Goal: Task Accomplishment & Management: Complete application form

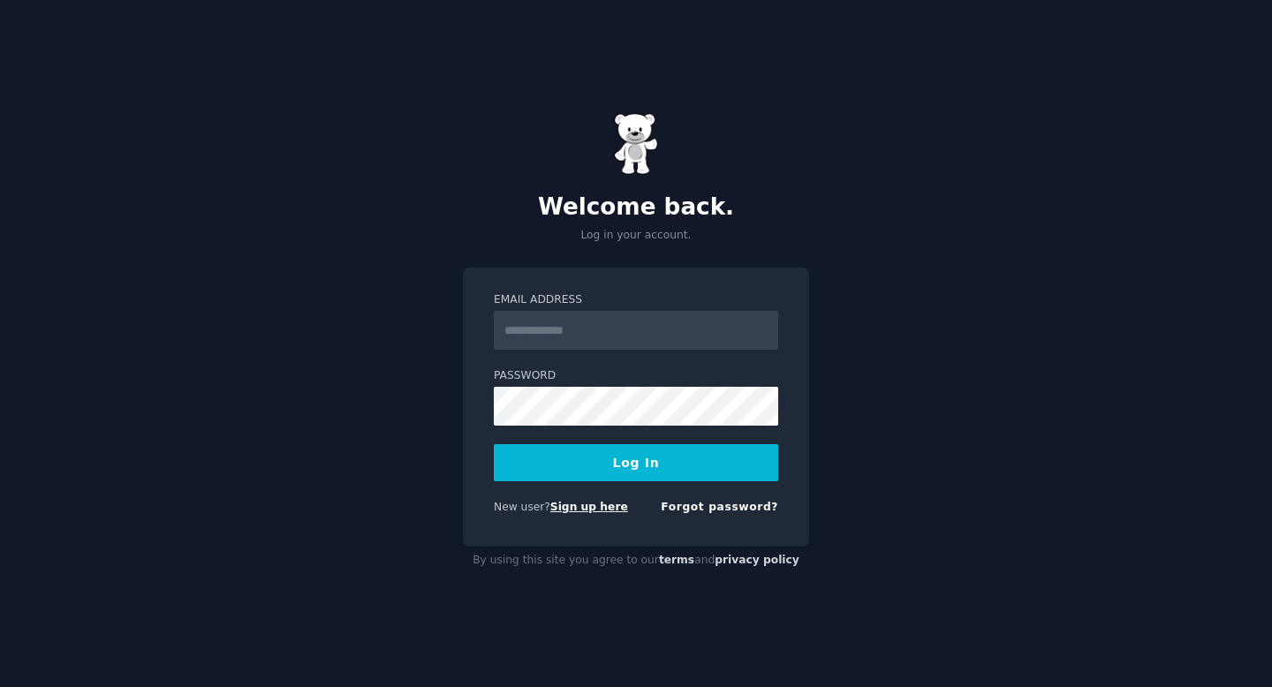
click at [592, 511] on link "Sign up here" at bounding box center [589, 507] width 78 height 12
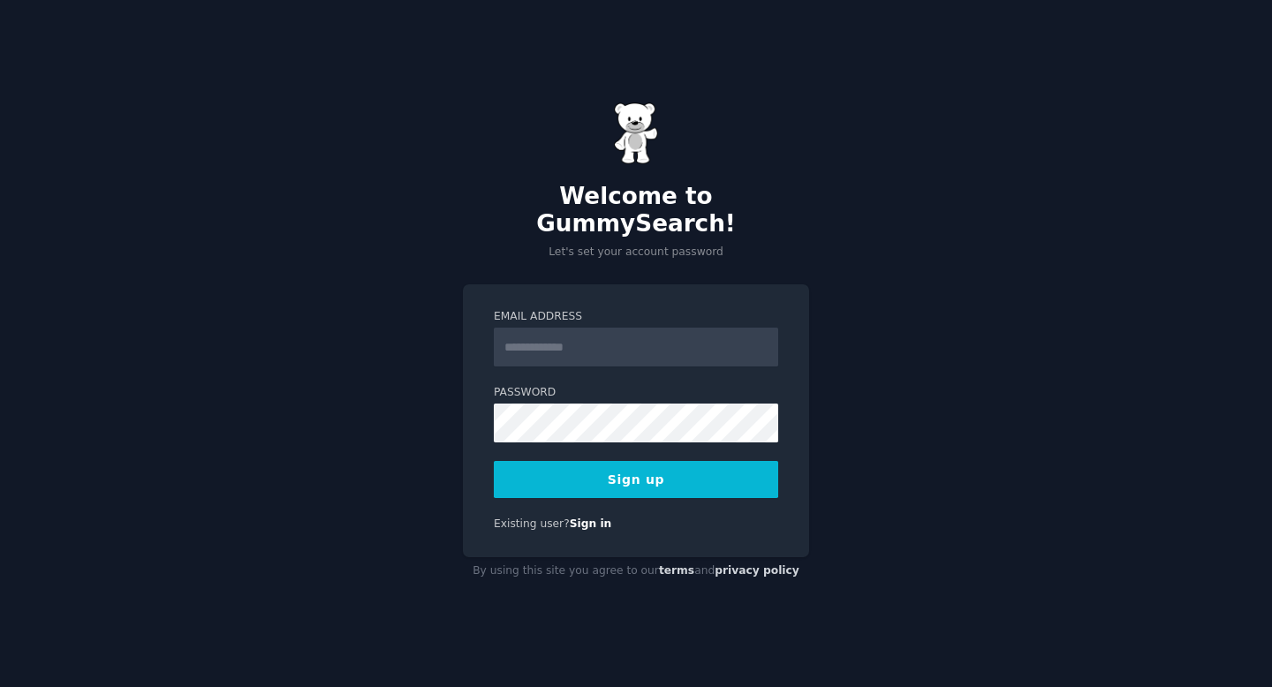
click at [683, 332] on input "Email Address" at bounding box center [636, 347] width 284 height 39
click at [678, 341] on input "Email Address" at bounding box center [636, 347] width 284 height 39
type input "**********"
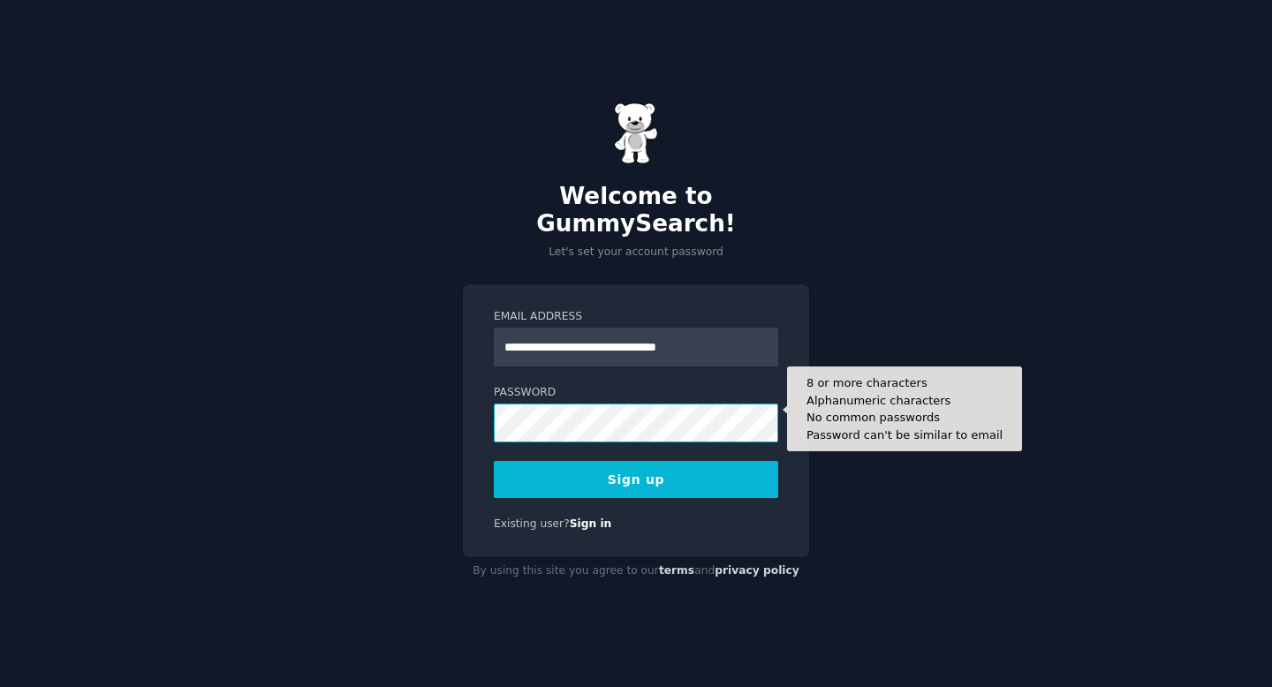
click at [494, 461] on button "Sign up" at bounding box center [636, 479] width 284 height 37
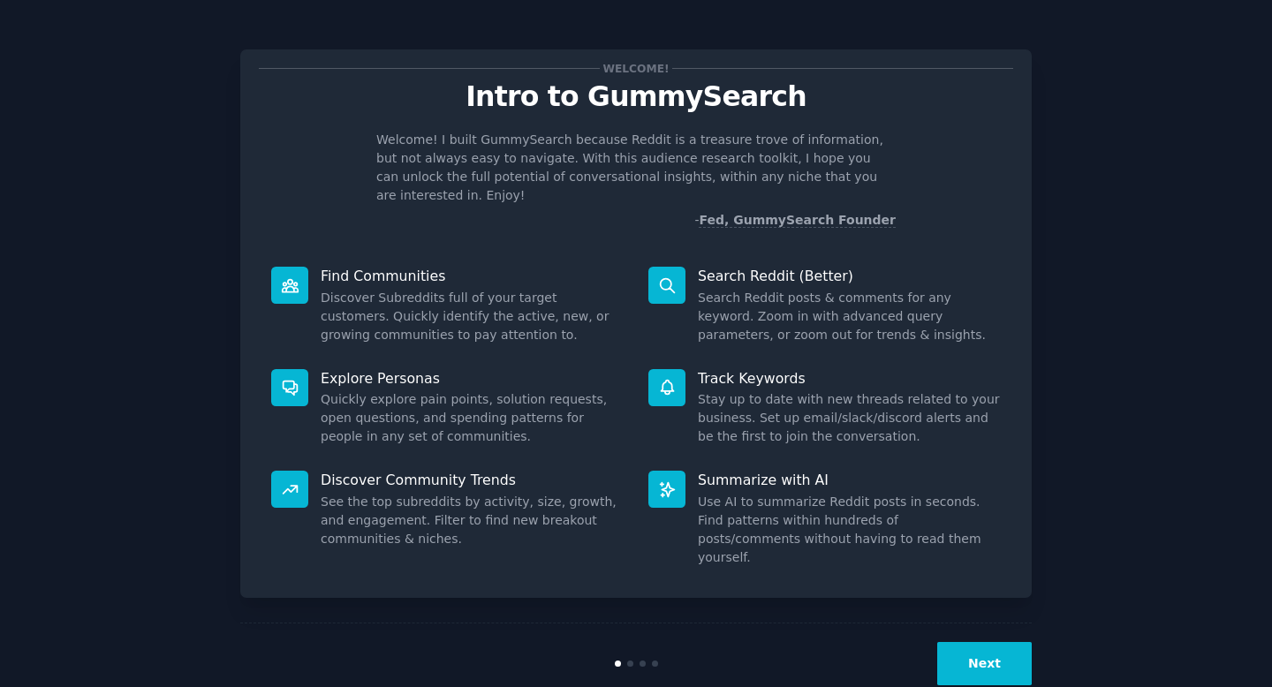
click at [982, 642] on button "Next" at bounding box center [984, 663] width 94 height 43
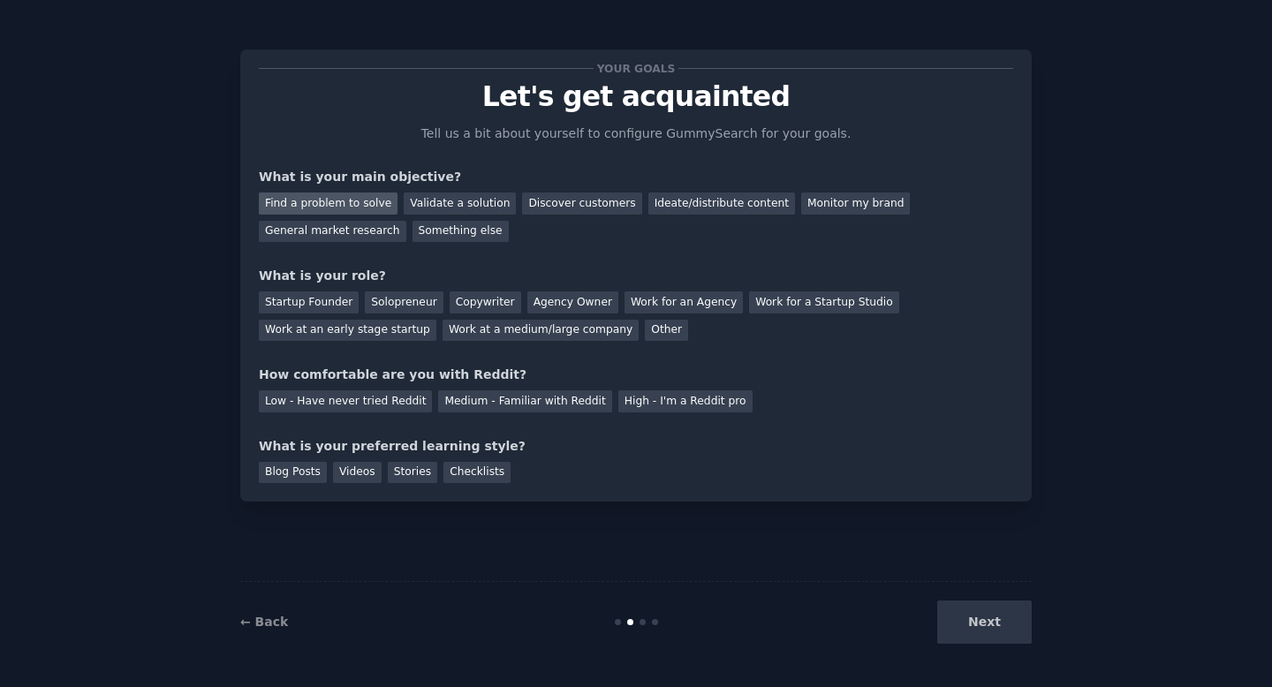
click at [367, 208] on div "Find a problem to solve" at bounding box center [328, 203] width 139 height 22
click at [336, 304] on div "Startup Founder" at bounding box center [309, 302] width 100 height 22
click at [388, 303] on div "Solopreneur" at bounding box center [404, 302] width 78 height 22
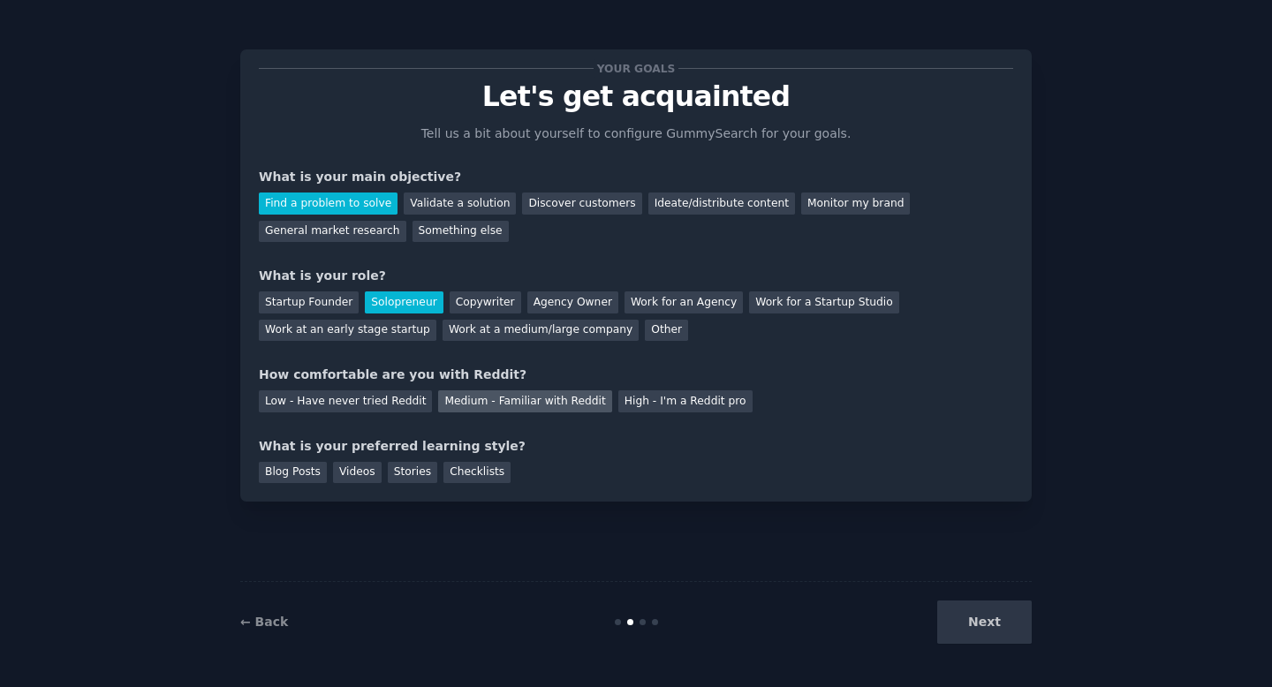
click at [520, 404] on div "Medium - Familiar with Reddit" at bounding box center [524, 401] width 173 height 22
click at [311, 470] on div "Blog Posts" at bounding box center [293, 473] width 68 height 22
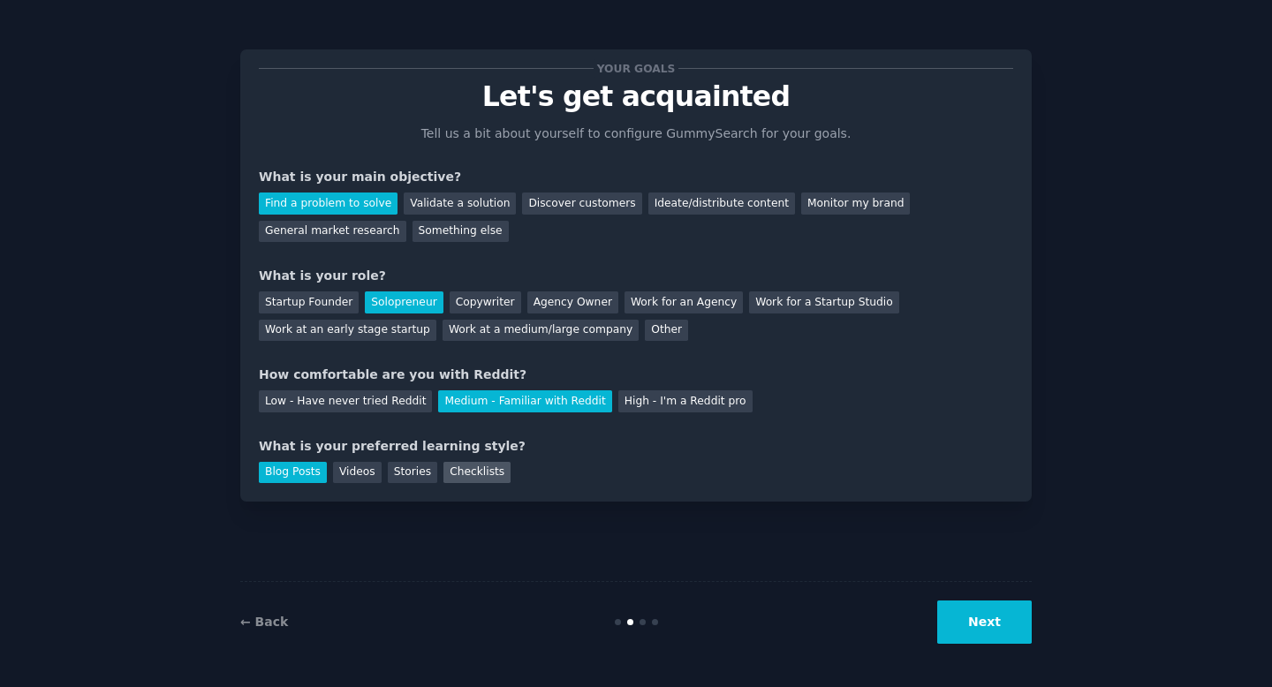
click at [472, 469] on div "Checklists" at bounding box center [476, 473] width 67 height 22
click at [360, 469] on div "Videos" at bounding box center [357, 473] width 49 height 22
click at [993, 613] on button "Next" at bounding box center [984, 621] width 94 height 43
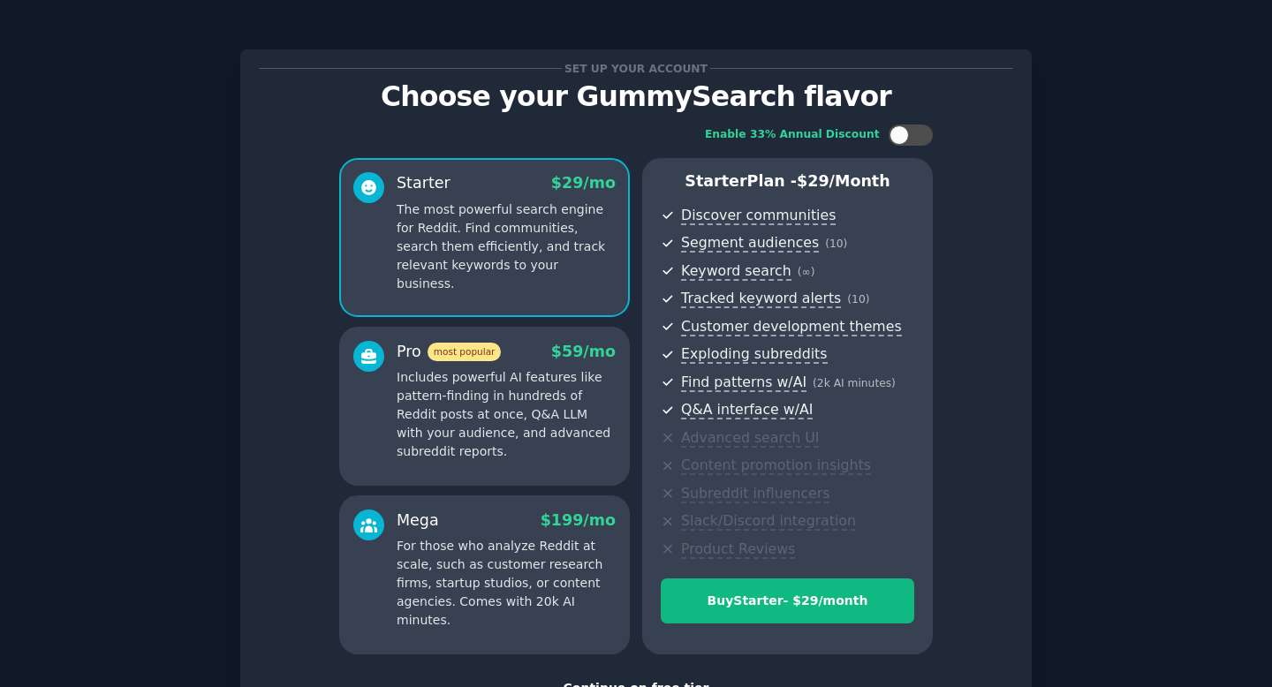
scroll to position [135, 0]
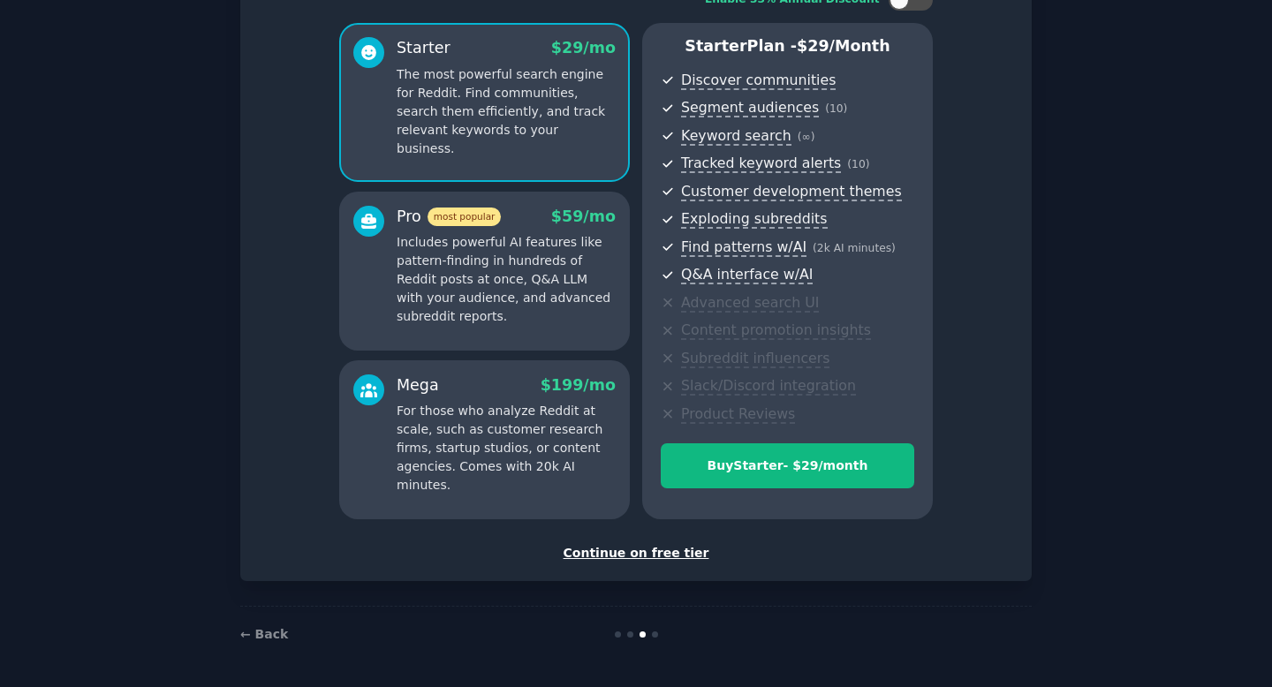
click at [683, 556] on div "Continue on free tier" at bounding box center [636, 553] width 754 height 19
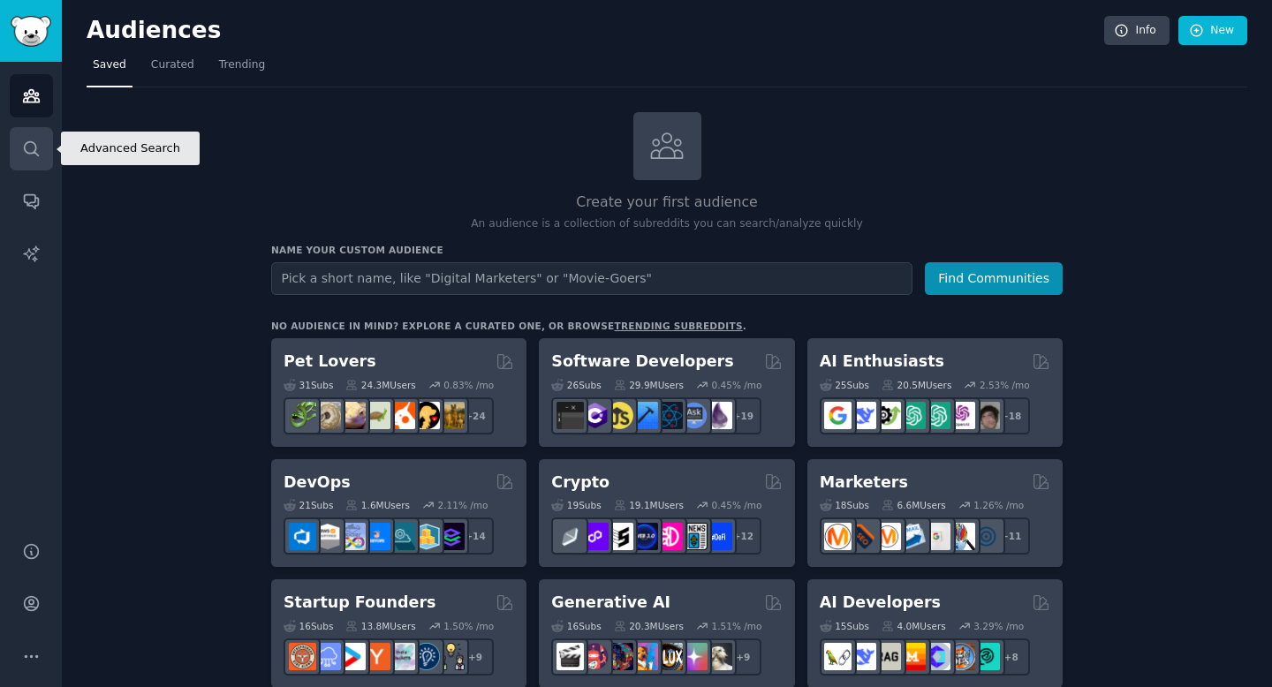
click at [37, 147] on icon "Sidebar" at bounding box center [31, 149] width 19 height 19
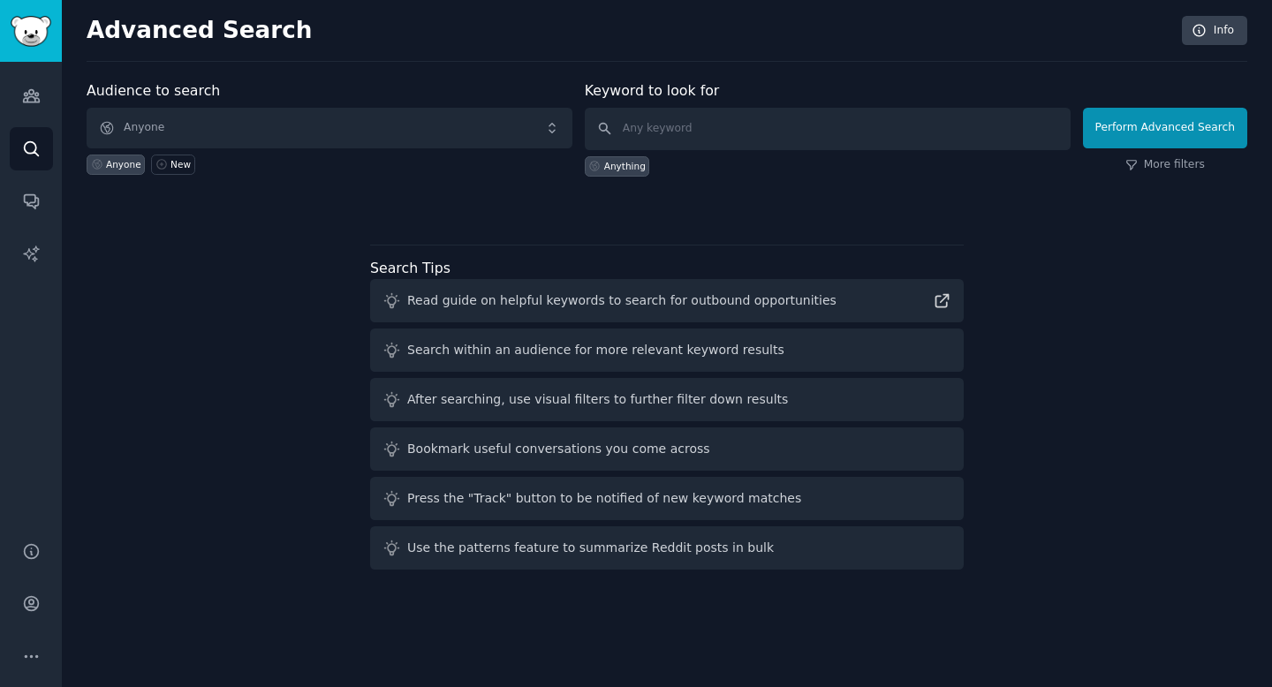
click at [311, 104] on div "Audience to search Anyone Anyone New" at bounding box center [330, 128] width 486 height 96
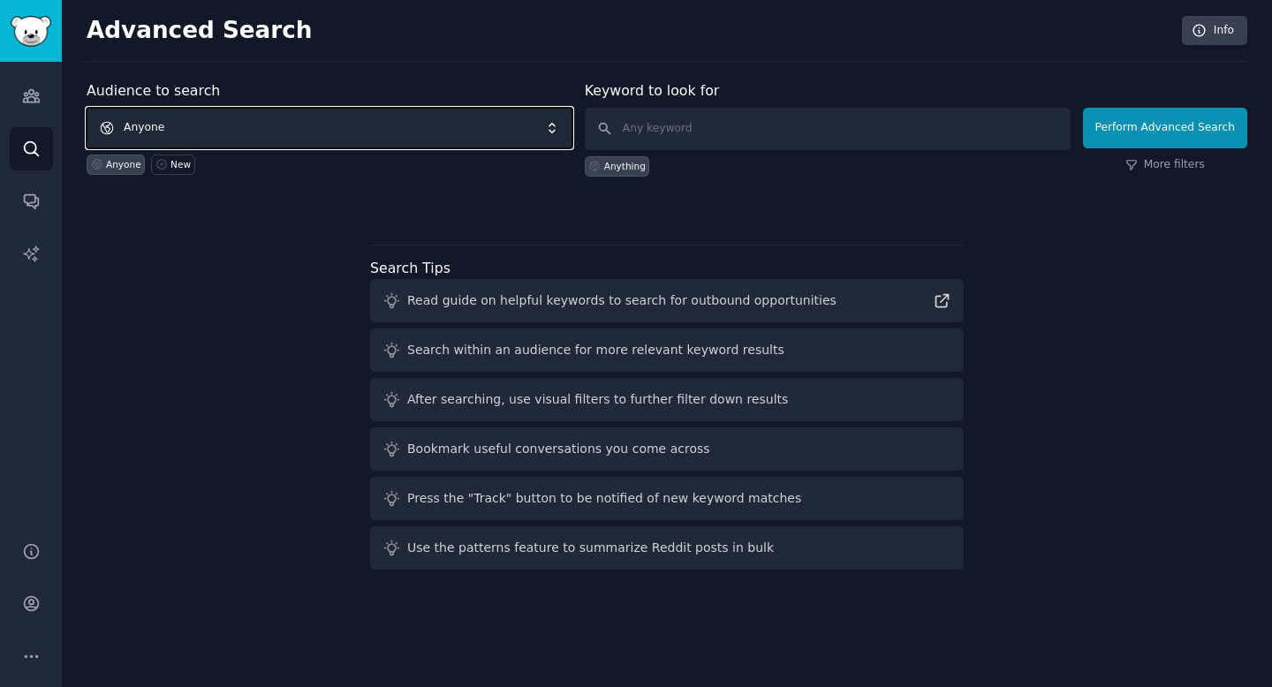
click at [241, 129] on span "Anyone" at bounding box center [330, 128] width 486 height 41
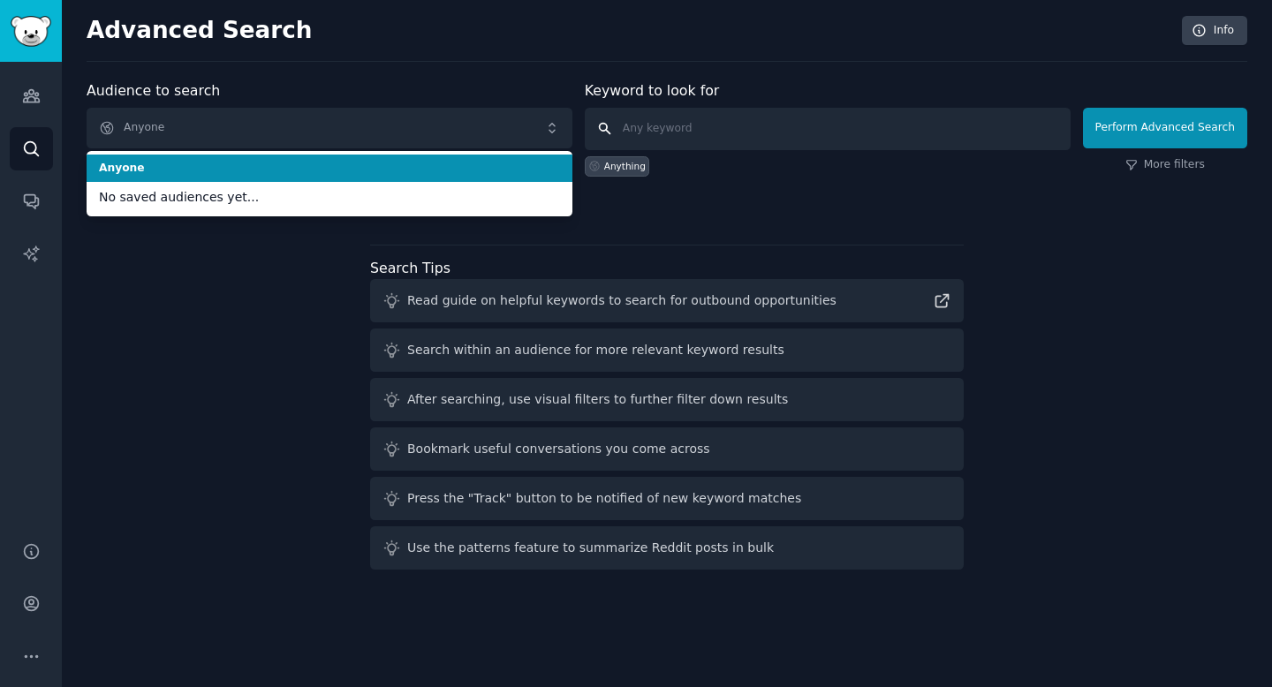
click at [656, 128] on input "text" at bounding box center [828, 129] width 486 height 42
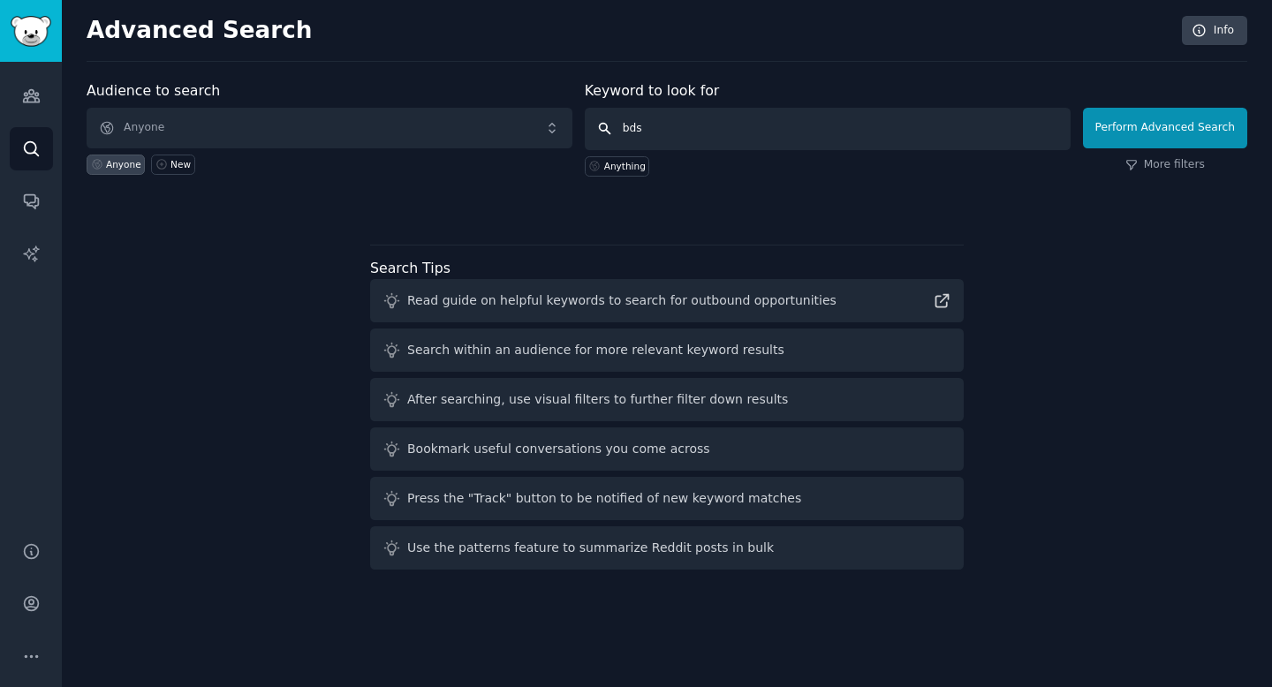
type input "bdsm"
click at [32, 199] on icon "Sidebar" at bounding box center [31, 201] width 19 height 19
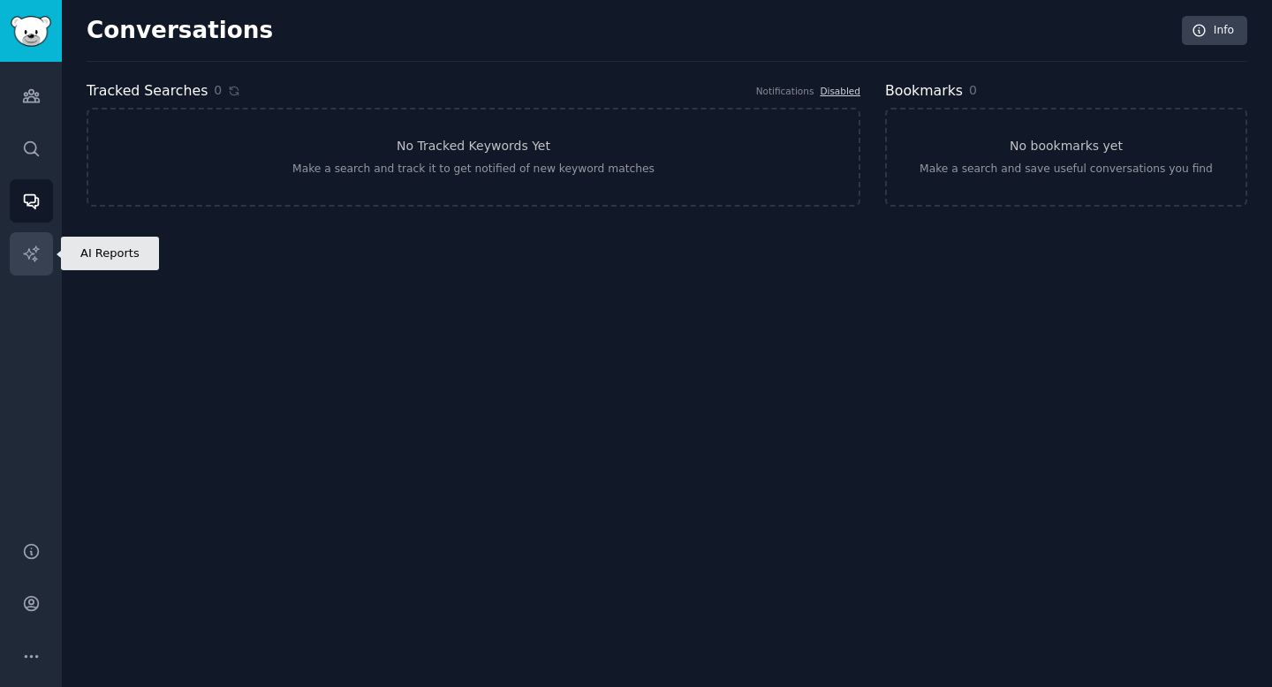
click at [35, 250] on icon "Sidebar" at bounding box center [30, 252] width 15 height 15
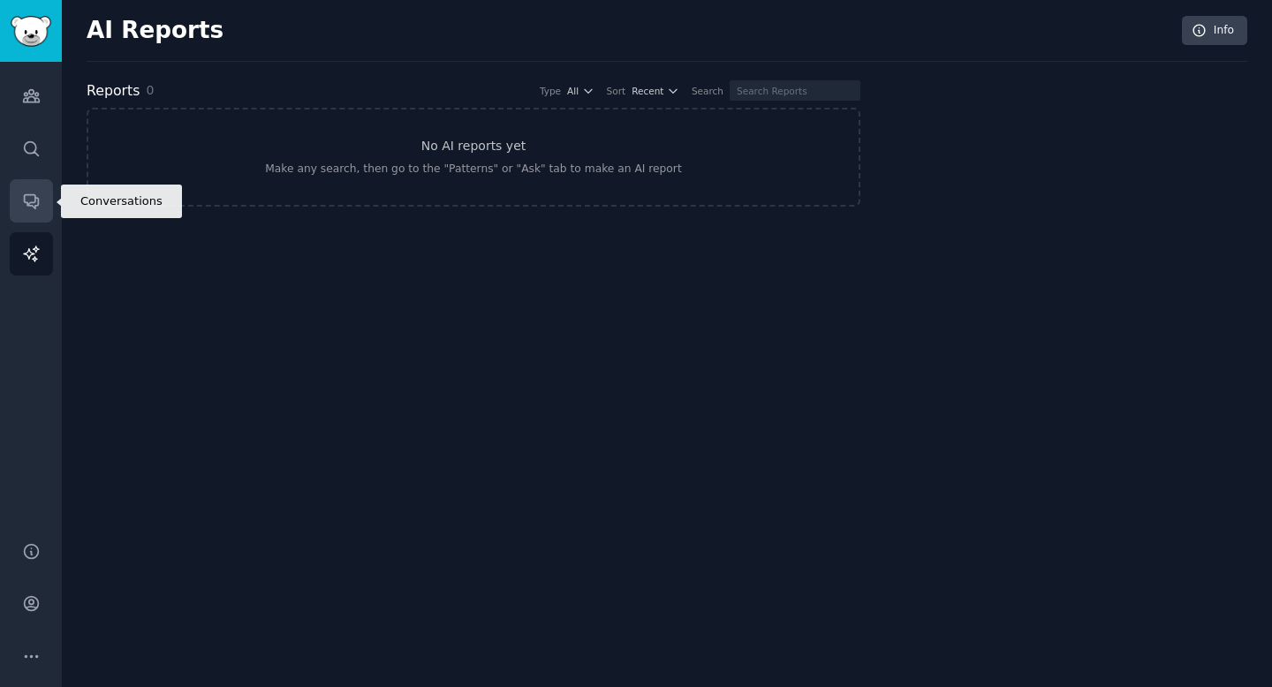
click at [38, 208] on icon "Sidebar" at bounding box center [31, 201] width 19 height 19
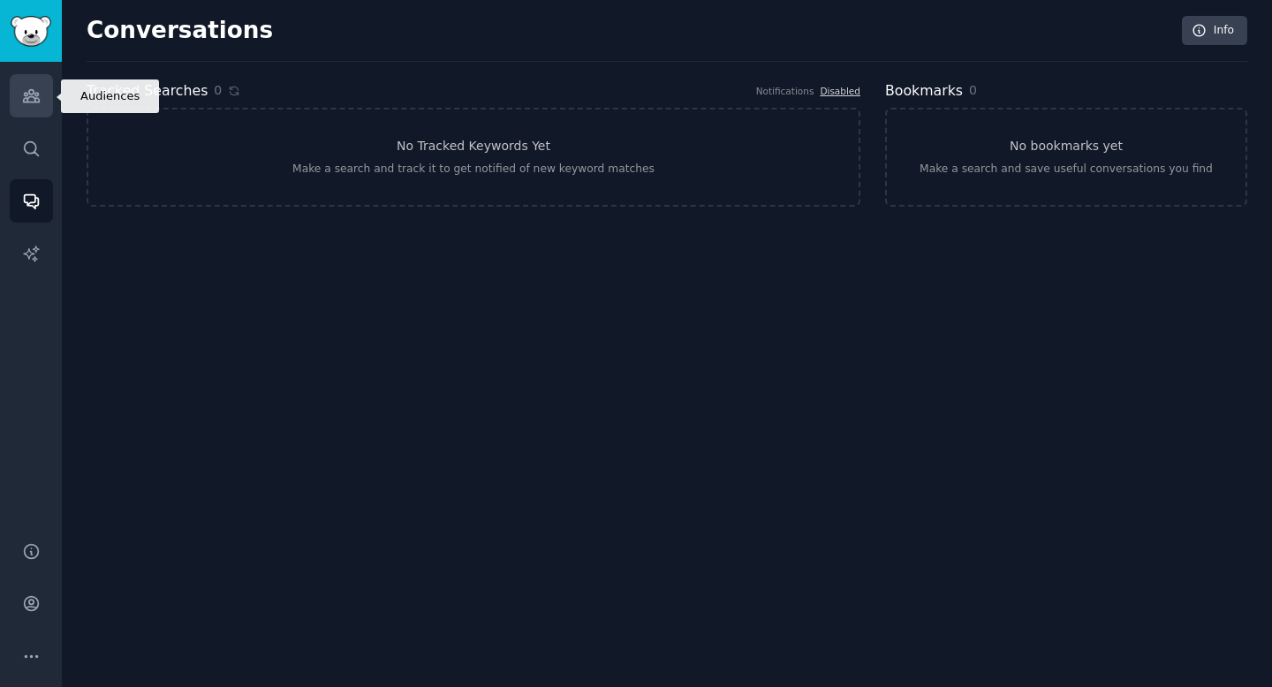
click at [34, 97] on icon "Sidebar" at bounding box center [31, 96] width 16 height 12
